Goal: Task Accomplishment & Management: Manage account settings

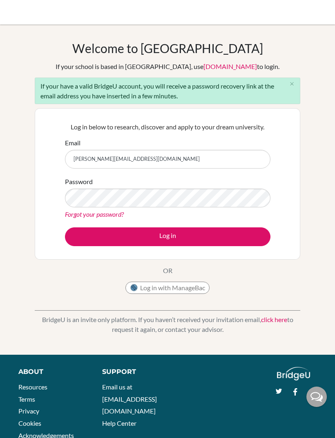
click at [249, 239] on button "Log in" at bounding box center [167, 236] width 205 height 19
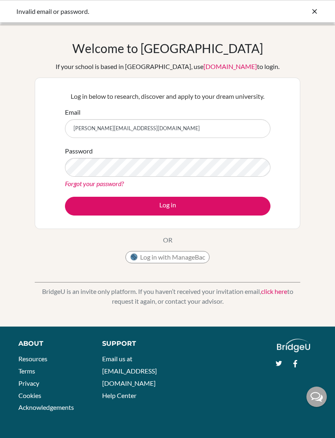
click at [69, 184] on link "Forgot your password?" at bounding box center [94, 184] width 59 height 8
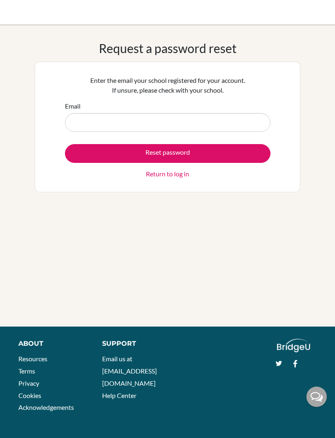
click at [72, 118] on input "Email" at bounding box center [167, 122] width 205 height 19
click at [236, 158] on button "Reset password" at bounding box center [167, 153] width 205 height 19
click at [207, 191] on div "Enter the email your school registered for your account. If unsure, please chec…" at bounding box center [167, 127] width 265 height 131
click at [205, 157] on button "Reset password" at bounding box center [167, 153] width 205 height 19
click at [222, 151] on button "Reset password" at bounding box center [167, 153] width 205 height 19
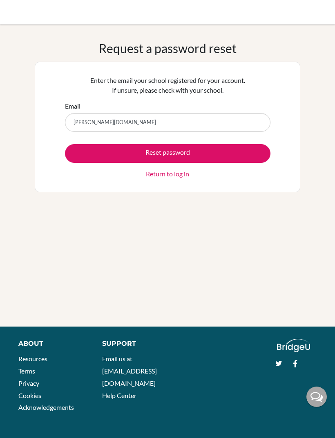
click at [214, 155] on button "Reset password" at bounding box center [167, 153] width 205 height 19
click at [103, 123] on input "l.valle.2026seishn.com" at bounding box center [167, 122] width 205 height 19
click at [100, 121] on input "l.valle.2026seishn.com" at bounding box center [167, 122] width 205 height 19
click at [101, 122] on input "l.valle.2026seishn.com" at bounding box center [167, 122] width 205 height 19
click at [100, 124] on input "l.valle.2026seishn.com" at bounding box center [167, 122] width 205 height 19
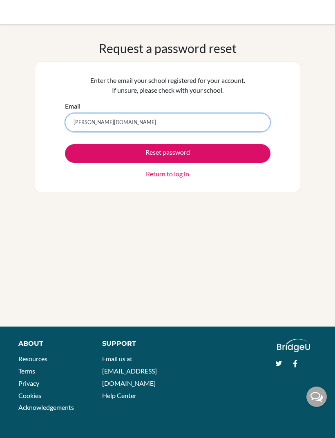
click at [108, 127] on input "l.valle.2026seishn.com" at bounding box center [167, 122] width 205 height 19
click at [119, 120] on input "l.valle.2026seishn.com" at bounding box center [167, 122] width 205 height 19
click at [126, 124] on input "l.valle.2026seishn.com" at bounding box center [167, 122] width 205 height 19
type input "l.valle.2026@seishn.com"
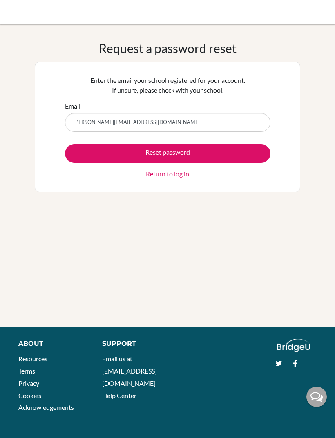
click at [246, 154] on button "Reset password" at bounding box center [167, 153] width 205 height 19
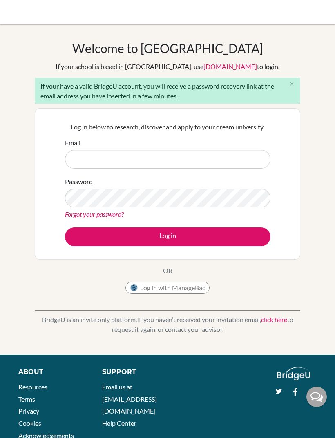
click at [241, 150] on input "Email" at bounding box center [167, 159] width 205 height 19
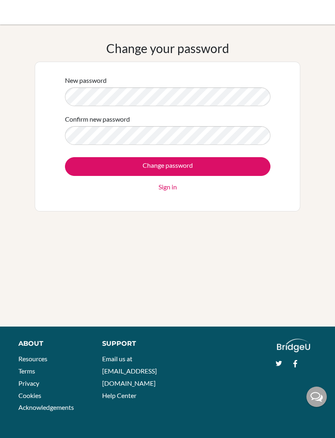
click at [253, 165] on input "Change password" at bounding box center [167, 166] width 205 height 19
